Goal: Task Accomplishment & Management: Manage account settings

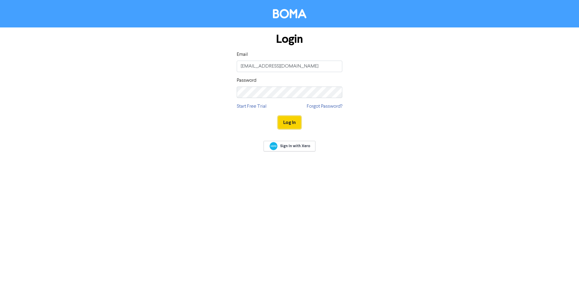
click at [289, 123] on button "Log In" at bounding box center [289, 122] width 23 height 13
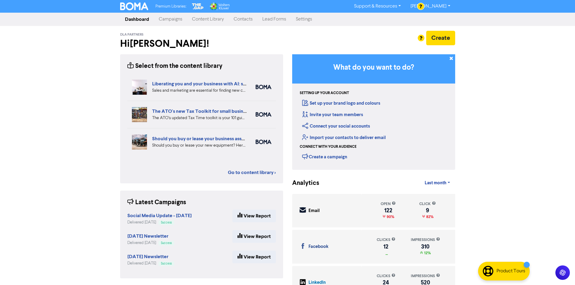
click at [440, 6] on link "[PERSON_NAME]" at bounding box center [430, 7] width 49 height 10
click at [433, 7] on link "[PERSON_NAME]" at bounding box center [430, 7] width 49 height 10
click at [303, 19] on link "Settings" at bounding box center [304, 19] width 26 height 12
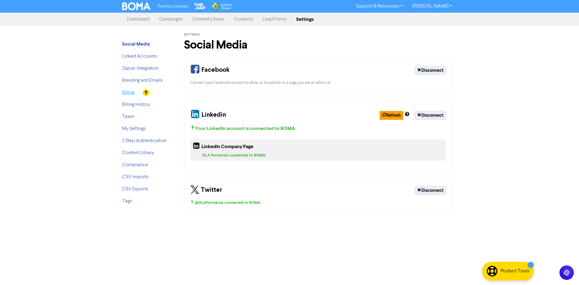
click at [129, 92] on link "Billing" at bounding box center [128, 92] width 12 height 5
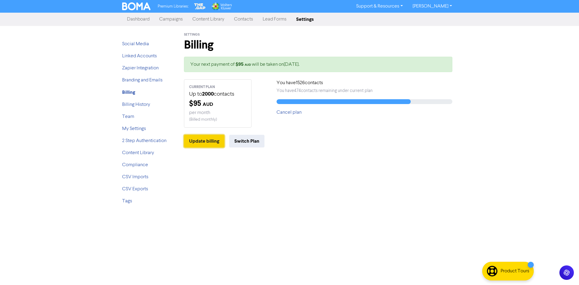
click at [213, 142] on button "Update billing" at bounding box center [204, 141] width 40 height 13
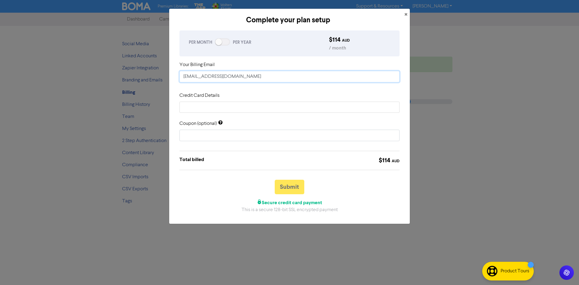
type input "[EMAIL_ADDRESS][DOMAIN_NAME]"
click at [290, 192] on button "Submit" at bounding box center [290, 187] width 30 height 14
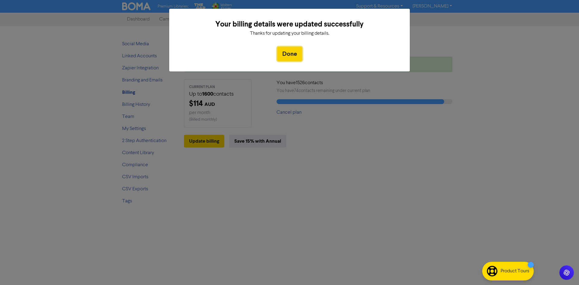
click at [293, 54] on button "Done" at bounding box center [289, 54] width 25 height 14
